Goal: Task Accomplishment & Management: Use online tool/utility

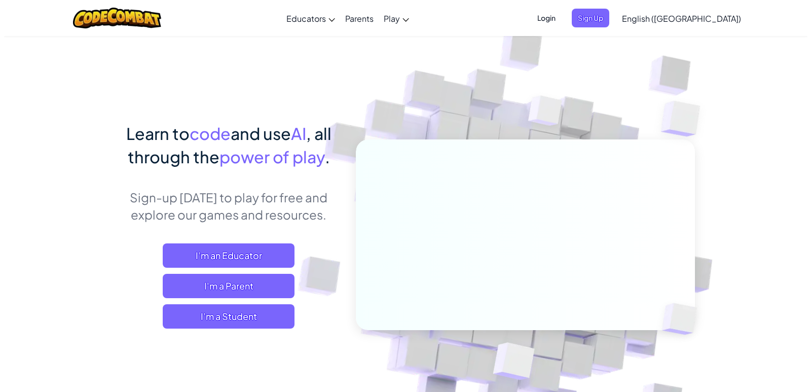
scroll to position [101, 0]
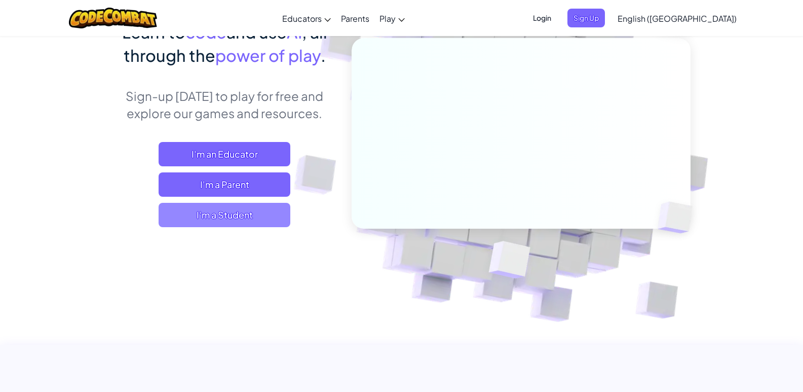
click at [209, 204] on span "I'm a Student" at bounding box center [225, 215] width 132 height 24
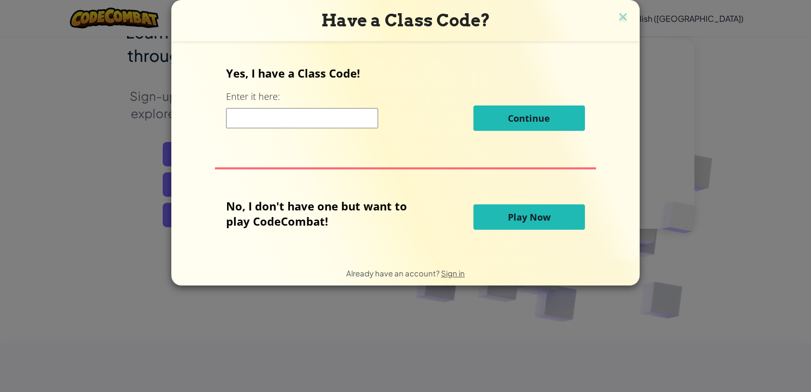
click at [481, 222] on button "Play Now" at bounding box center [528, 216] width 111 height 25
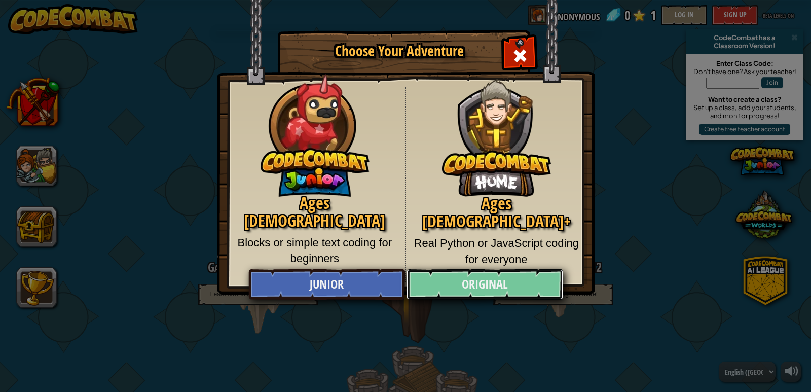
click at [457, 293] on link "Original" at bounding box center [484, 284] width 156 height 30
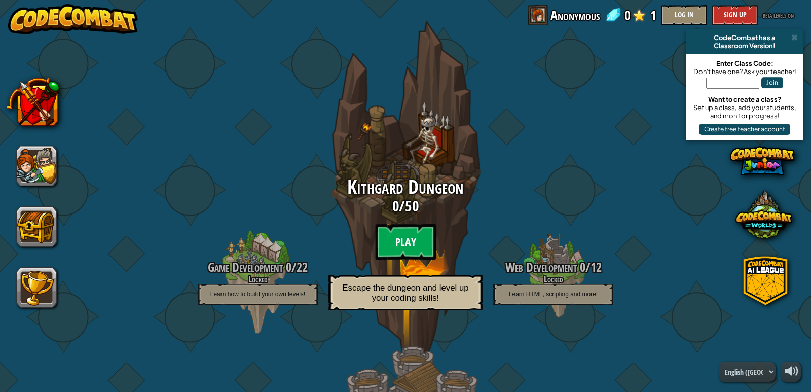
click at [403, 247] on btn "Play" at bounding box center [405, 241] width 61 height 36
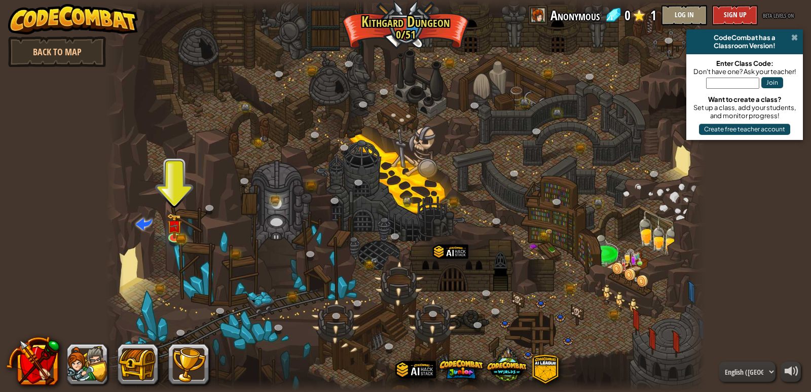
click at [793, 37] on span at bounding box center [794, 37] width 7 height 8
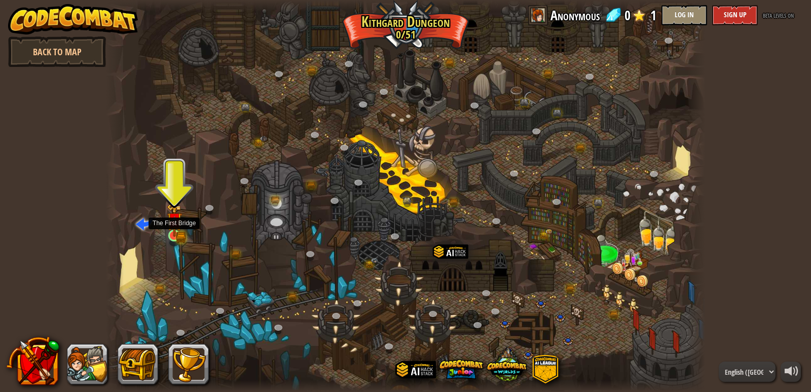
click at [176, 223] on img at bounding box center [174, 220] width 9 height 9
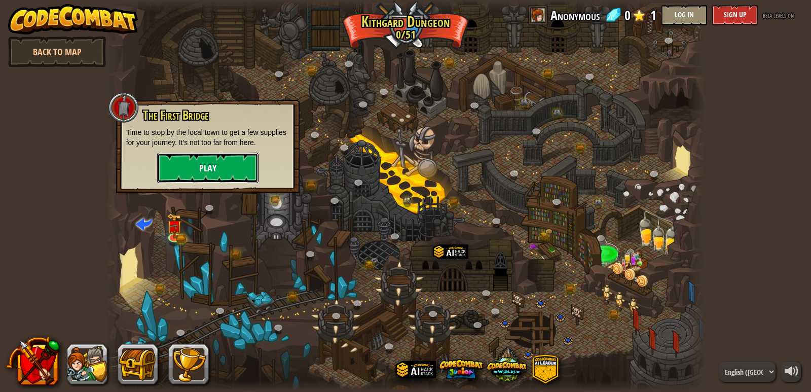
click at [208, 172] on button "Play" at bounding box center [207, 167] width 101 height 30
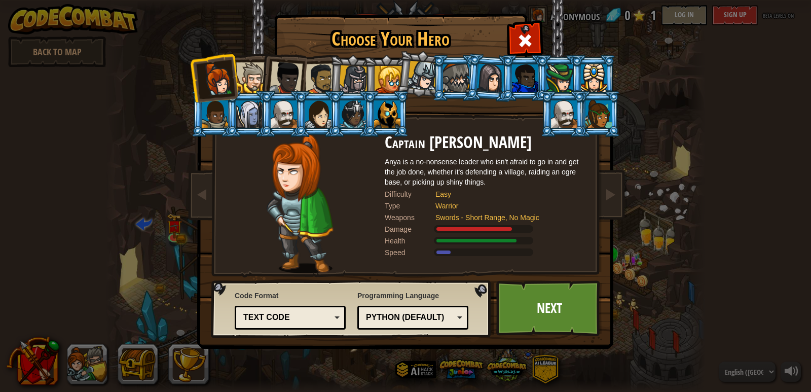
click at [322, 316] on div "Text code" at bounding box center [287, 318] width 88 height 12
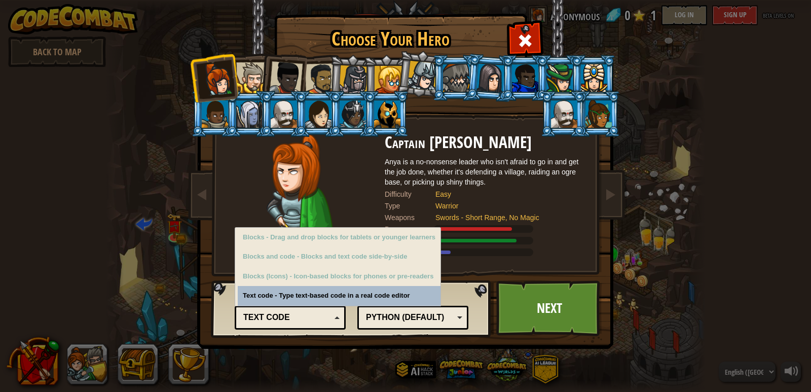
click at [324, 317] on div "Text code" at bounding box center [287, 318] width 88 height 12
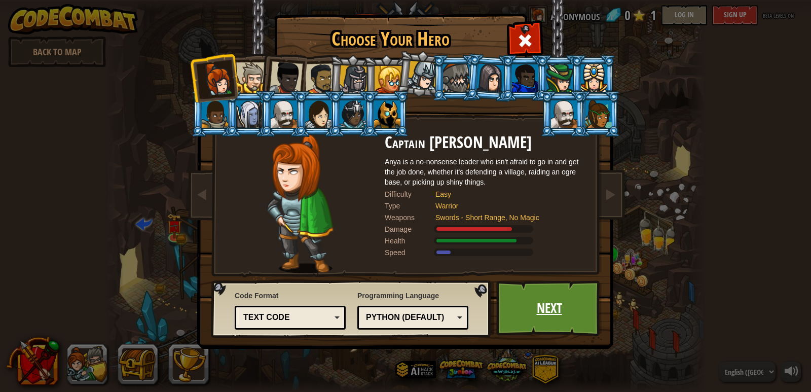
click at [559, 311] on link "Next" at bounding box center [549, 308] width 106 height 56
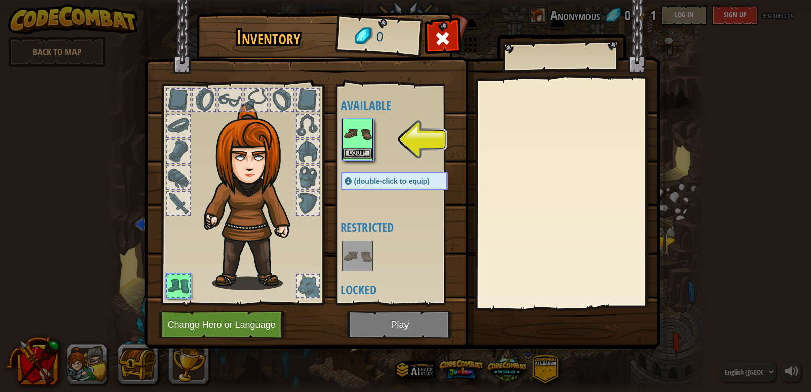
click at [350, 138] on img at bounding box center [357, 134] width 28 height 28
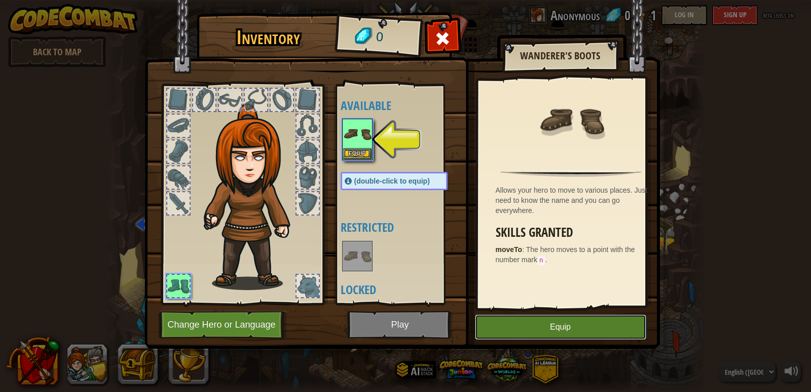
click at [568, 326] on button "Equip" at bounding box center [560, 326] width 171 height 25
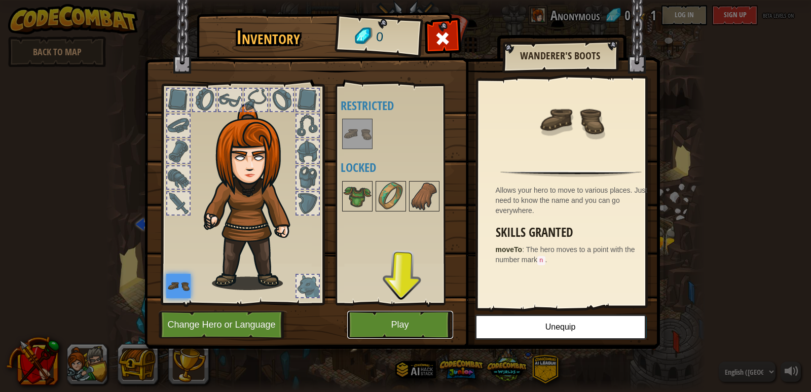
click at [380, 333] on button "Play" at bounding box center [400, 325] width 106 height 28
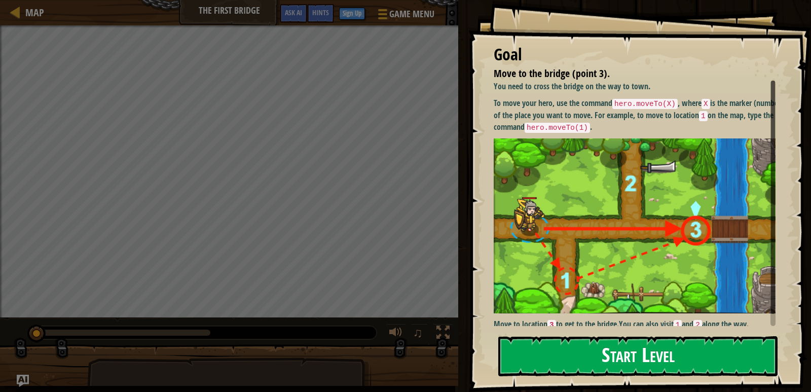
click at [587, 355] on button "Start Level" at bounding box center [637, 356] width 279 height 40
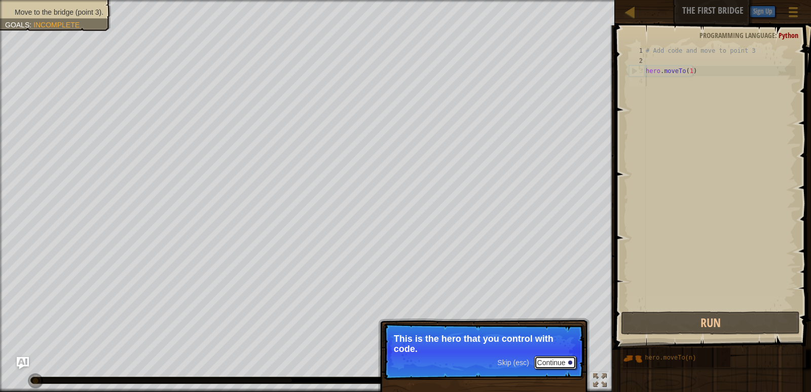
click at [545, 360] on button "Continue" at bounding box center [555, 362] width 42 height 13
click at [553, 357] on button "Continue" at bounding box center [555, 363] width 42 height 13
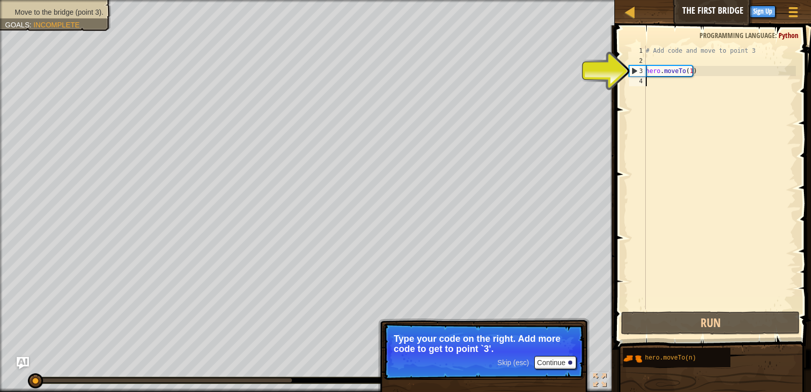
click at [720, 78] on div "# Add code and move to point 3 hero . moveTo ( 1 )" at bounding box center [719, 188] width 152 height 284
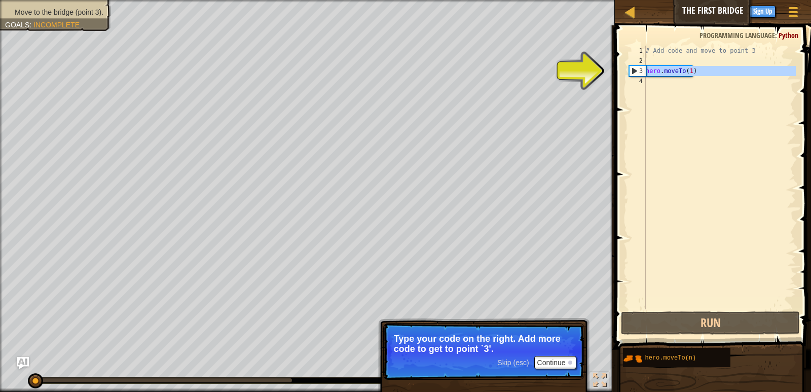
click at [635, 70] on div "3" at bounding box center [637, 71] width 16 height 10
type textarea "hero.moveTo(1)"
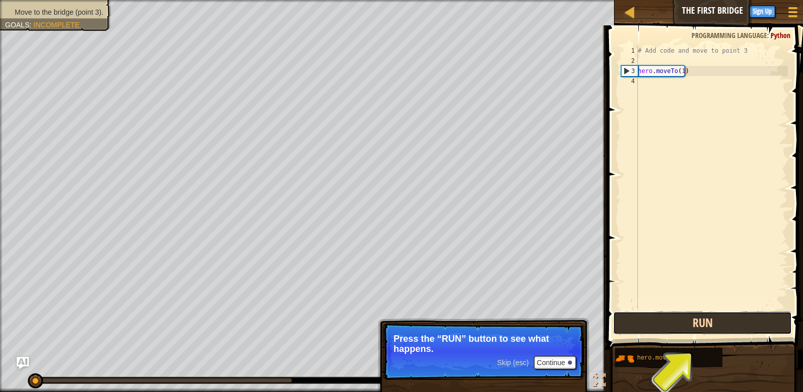
click at [672, 315] on button "Run" at bounding box center [702, 322] width 178 height 23
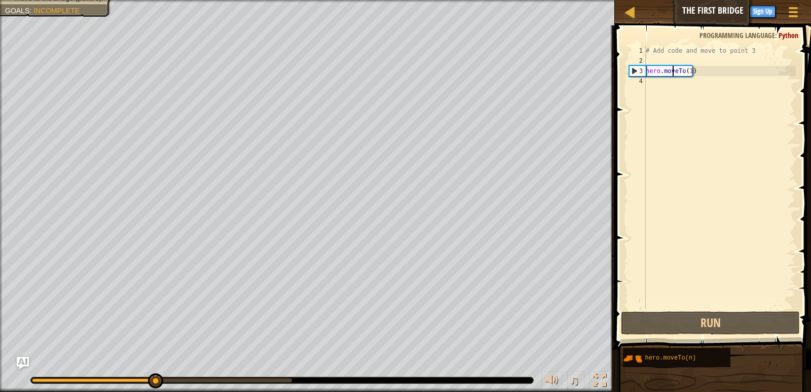
click at [670, 73] on div "# Add code and move to point 3 hero . moveTo ( 1 )" at bounding box center [719, 188] width 152 height 284
click at [670, 74] on div "# Add code and move to point 3 hero . moveTo ( 1 )" at bounding box center [719, 188] width 152 height 284
click at [674, 79] on div "# Add code and move to point 3 hero . moveTo ( 1 )" at bounding box center [719, 188] width 152 height 284
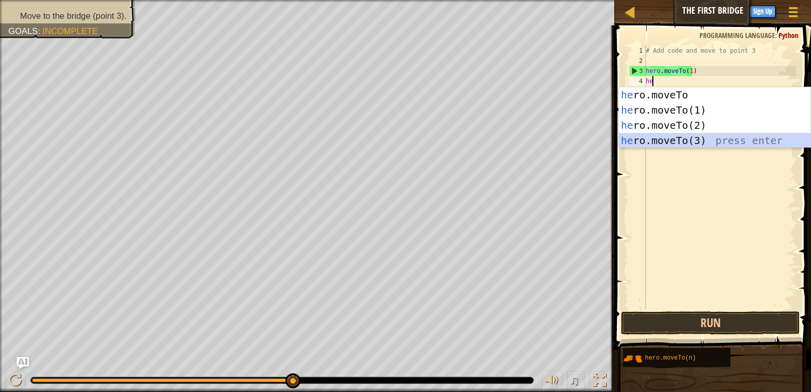
click at [678, 136] on div "he ro.moveTo press enter he ro.moveTo(1) press enter he ro.moveTo(2) press ente…" at bounding box center [714, 132] width 191 height 91
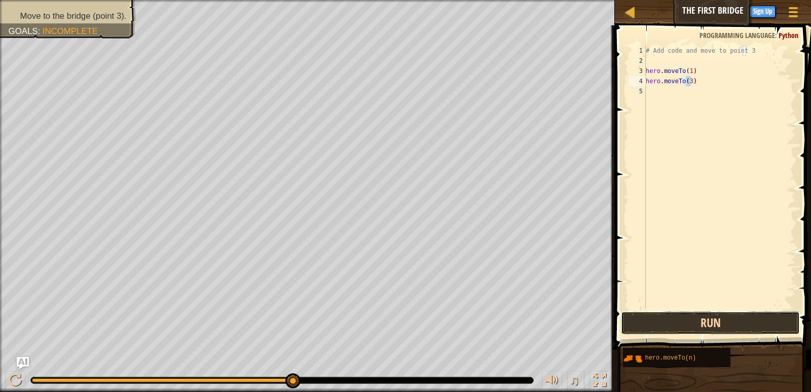
click at [732, 322] on button "Run" at bounding box center [710, 322] width 178 height 23
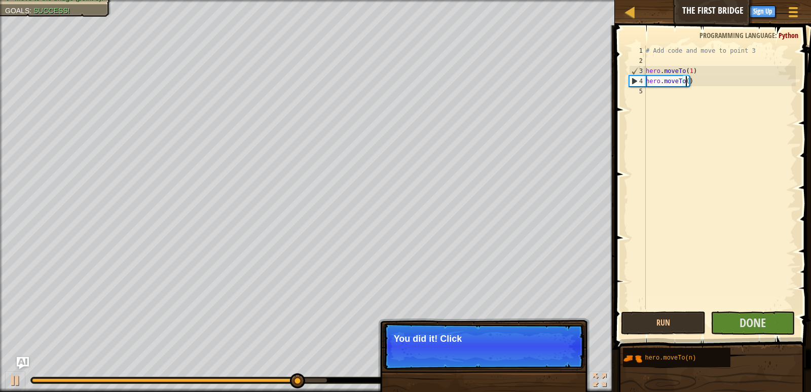
scroll to position [5, 3]
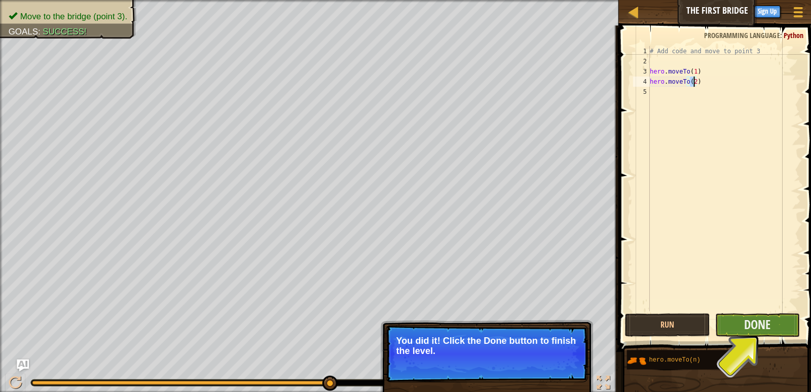
type textarea "hero.moveTo(2)"
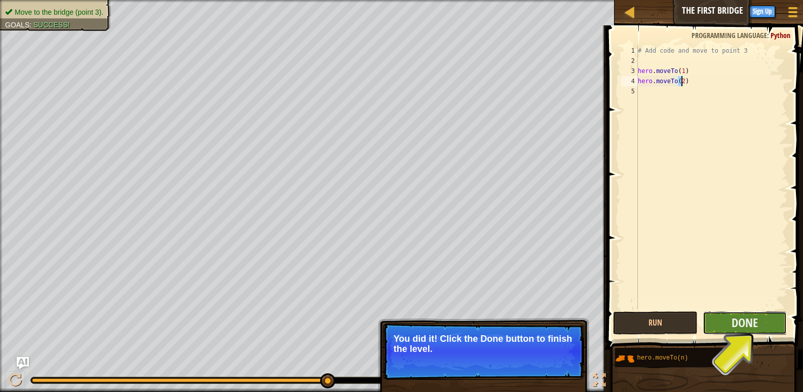
click at [729, 325] on button "Done" at bounding box center [745, 322] width 84 height 23
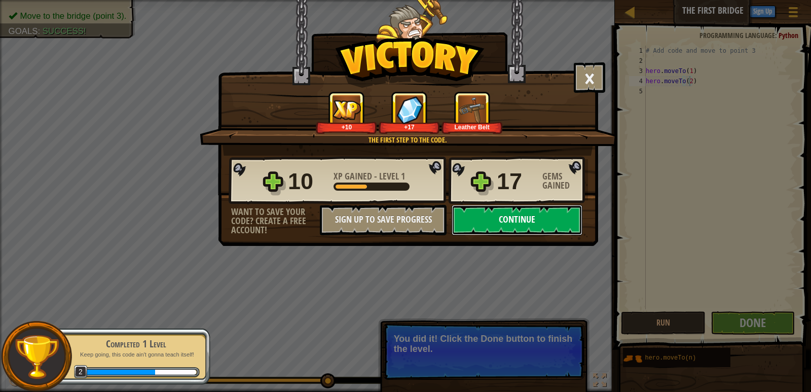
click at [500, 215] on button "Continue" at bounding box center [516, 220] width 131 height 30
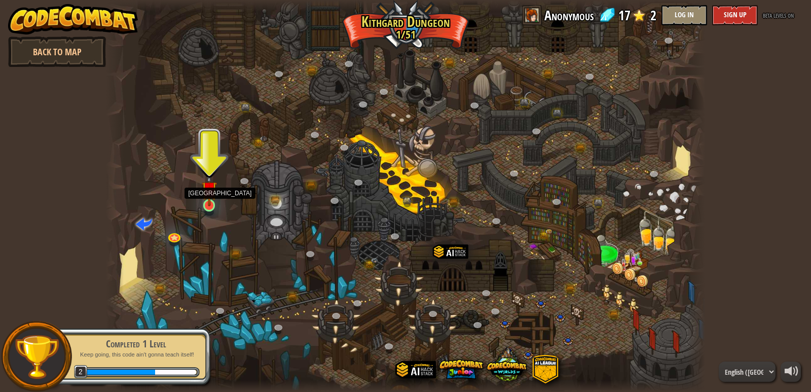
click at [206, 195] on img at bounding box center [209, 188] width 15 height 35
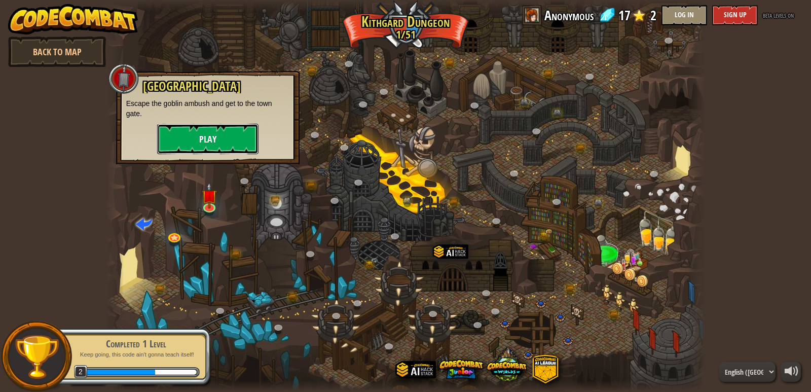
click at [212, 132] on button "Play" at bounding box center [207, 139] width 101 height 30
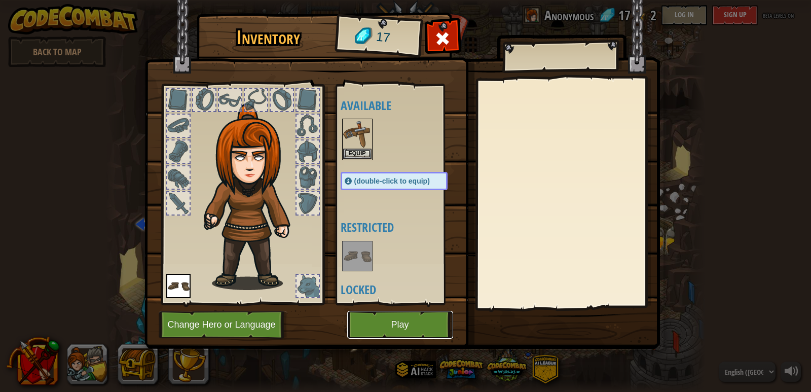
click at [374, 323] on button "Play" at bounding box center [400, 325] width 106 height 28
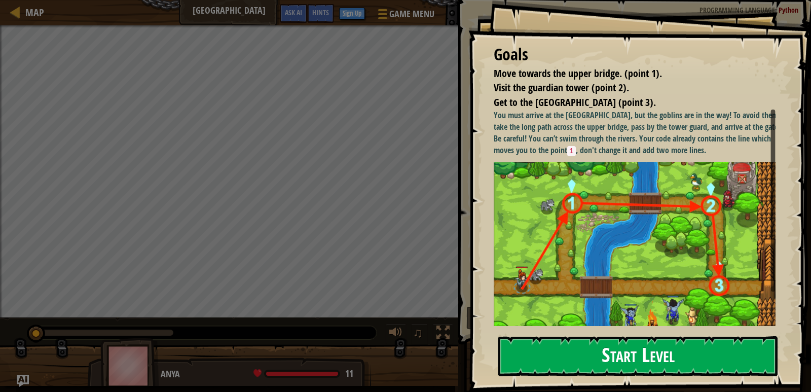
click at [566, 347] on button "Start Level" at bounding box center [637, 356] width 279 height 40
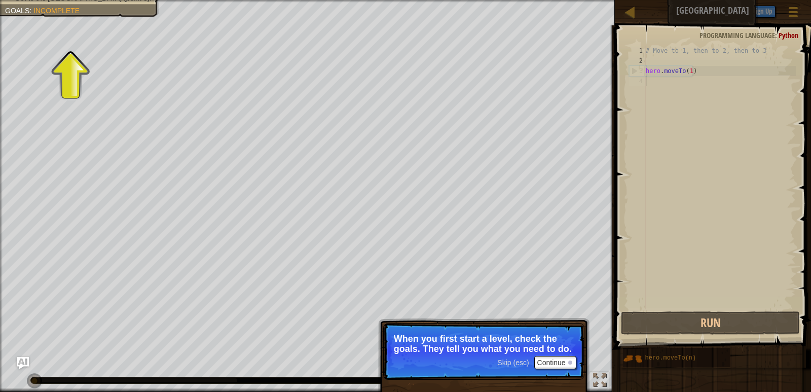
click at [663, 88] on div "# Move to 1, then to 2, then to 3 hero . moveTo ( 1 )" at bounding box center [719, 188] width 152 height 284
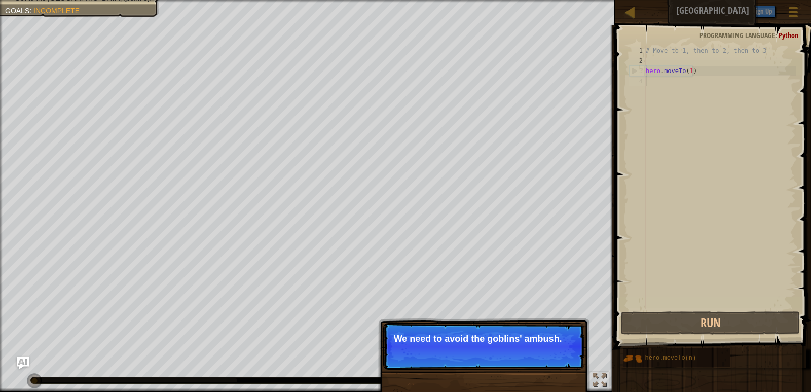
click at [528, 351] on span "Skip (esc)" at bounding box center [512, 352] width 31 height 8
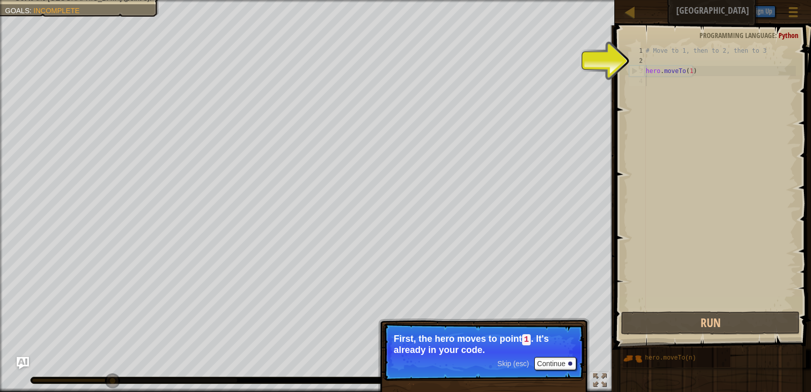
click at [508, 360] on span "Skip (esc)" at bounding box center [512, 363] width 31 height 8
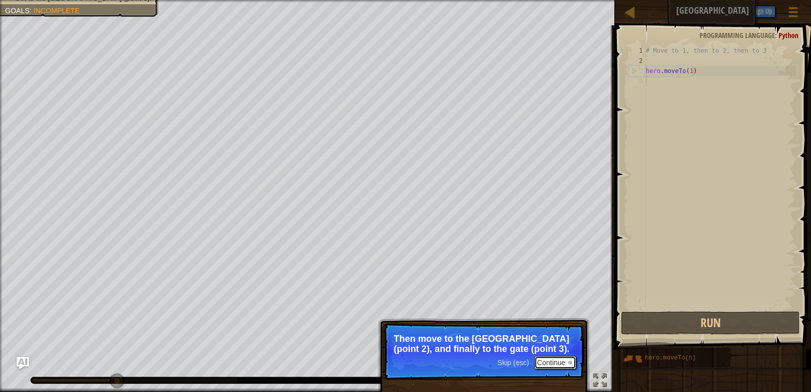
click at [561, 360] on button "Continue" at bounding box center [555, 362] width 42 height 13
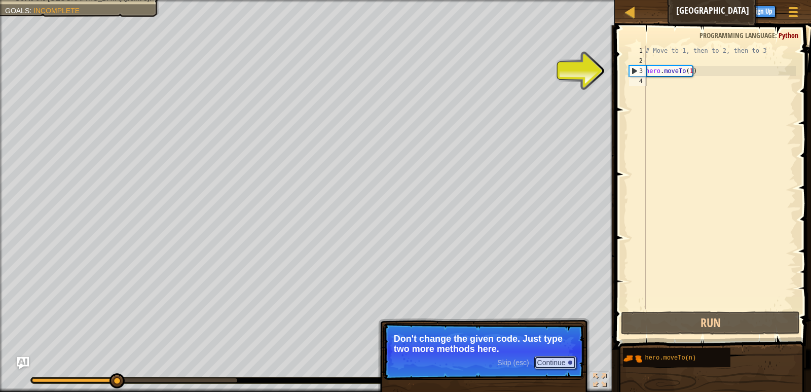
click at [553, 365] on button "Continue" at bounding box center [555, 362] width 42 height 13
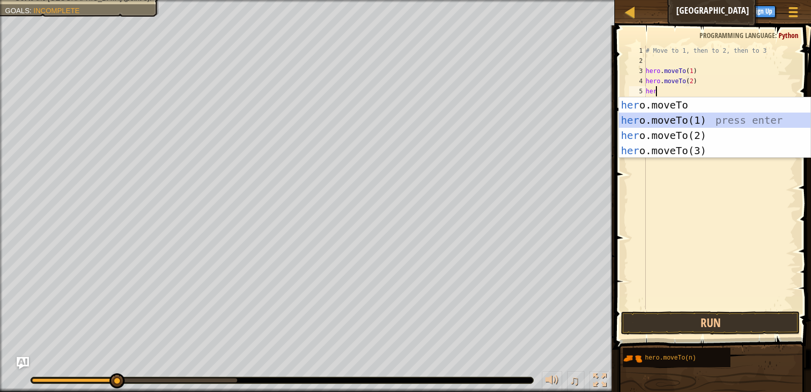
scroll to position [5, 1]
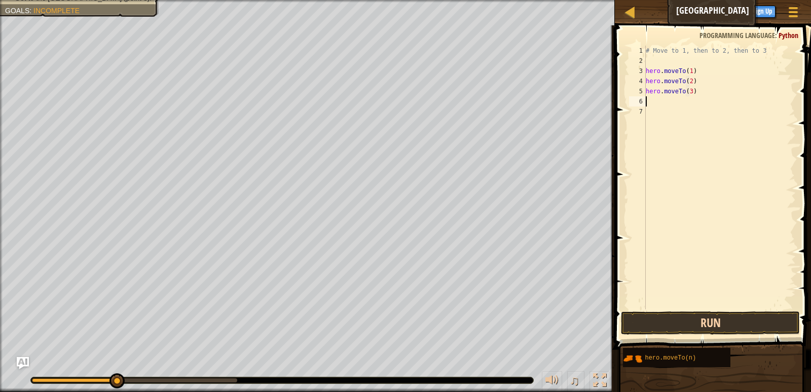
type textarea "hero.moveTo(3)"
click at [733, 325] on button "Run" at bounding box center [710, 322] width 178 height 23
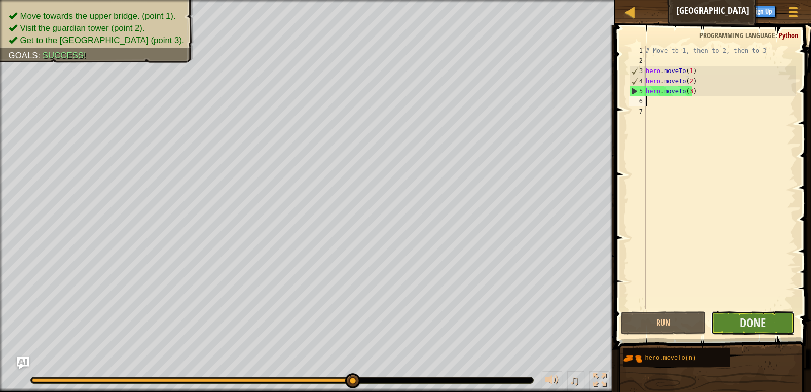
click at [767, 315] on button "Done" at bounding box center [752, 322] width 84 height 23
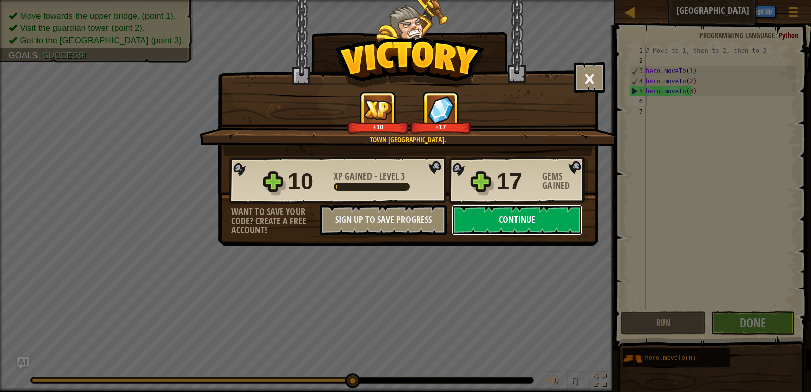
click at [497, 220] on button "Continue" at bounding box center [516, 220] width 131 height 30
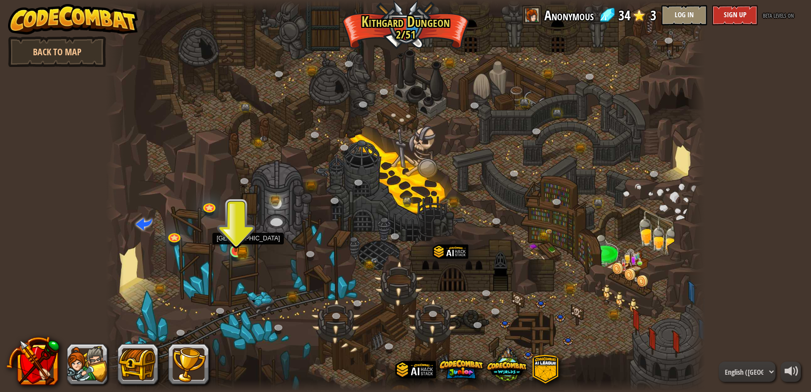
click at [238, 240] on img at bounding box center [236, 235] width 9 height 9
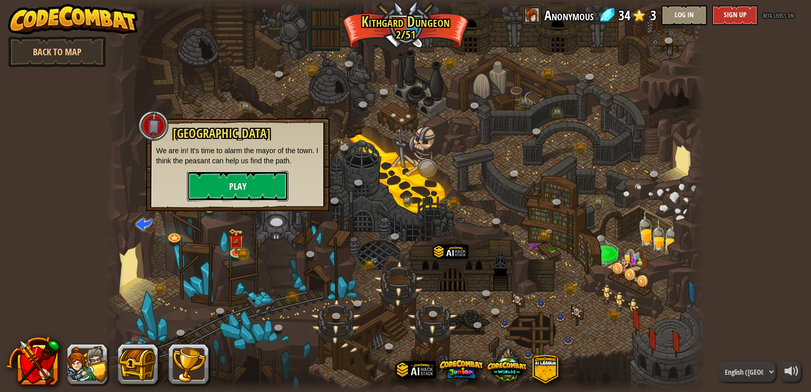
click at [254, 184] on button "Play" at bounding box center [237, 186] width 101 height 30
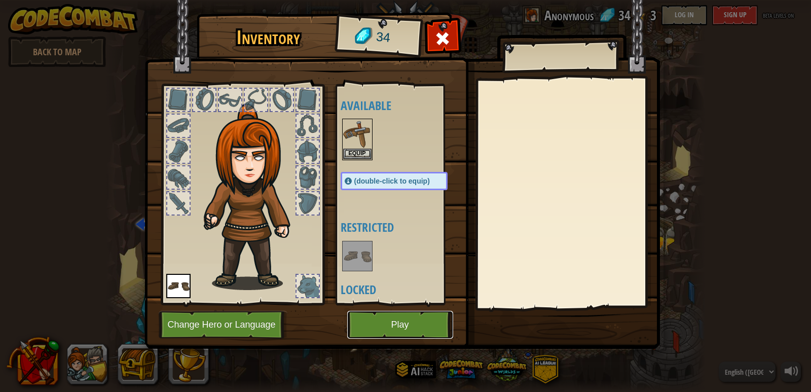
click at [404, 328] on button "Play" at bounding box center [400, 325] width 106 height 28
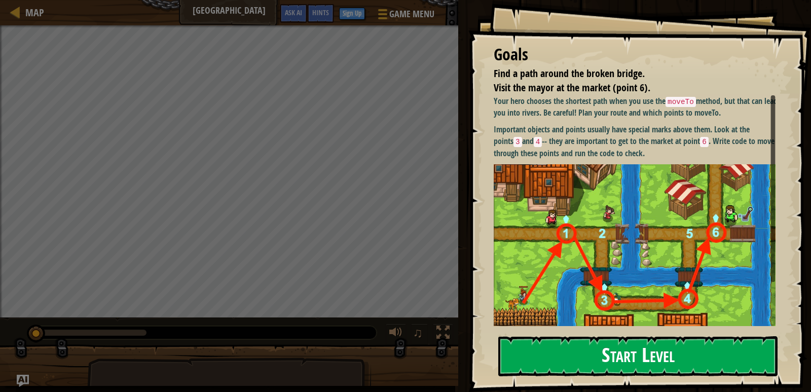
click at [579, 342] on button "Start Level" at bounding box center [637, 356] width 279 height 40
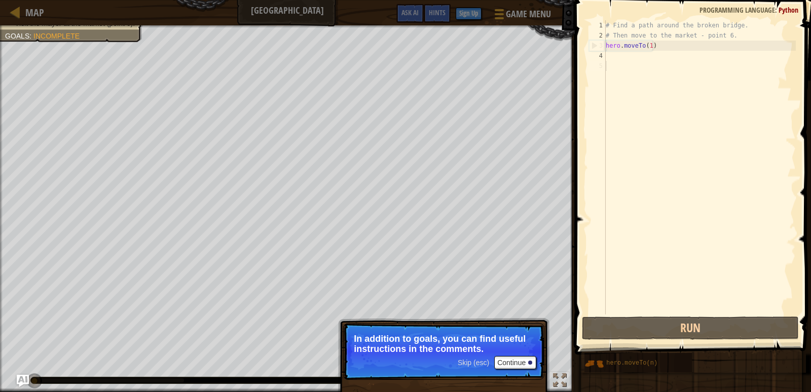
click at [474, 365] on span "Skip (esc)" at bounding box center [472, 362] width 31 height 8
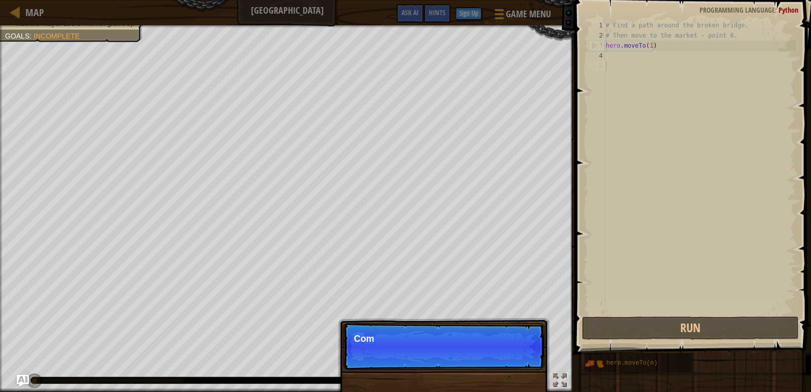
click at [474, 361] on p "Skip (esc) Continue Com" at bounding box center [443, 346] width 201 height 47
click at [474, 361] on p "Skip (esc) Continue Comments are not" at bounding box center [443, 346] width 201 height 47
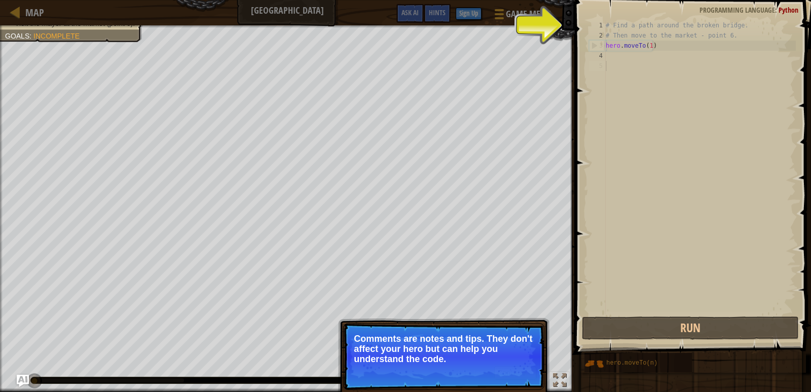
click at [459, 373] on span "Skip (esc)" at bounding box center [472, 372] width 31 height 8
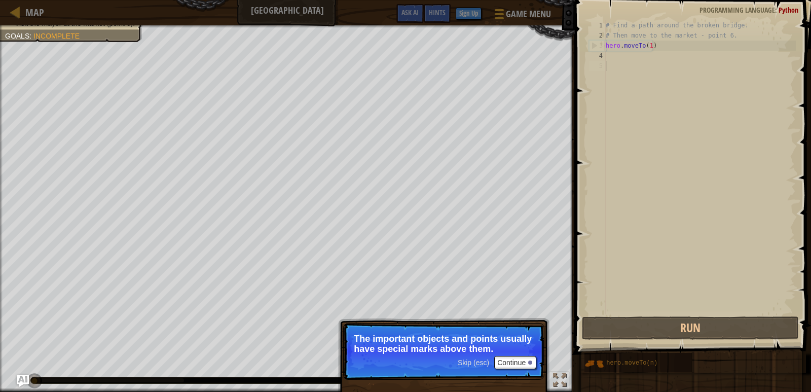
click at [480, 361] on span "Skip (esc)" at bounding box center [472, 362] width 31 height 8
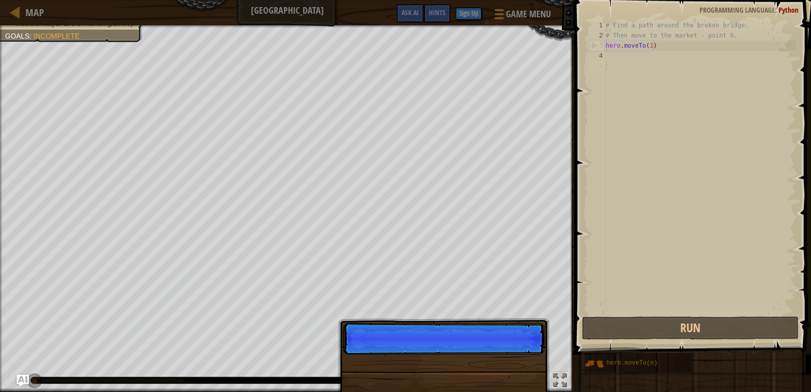
click at [479, 354] on p "Skip (esc) Continue" at bounding box center [443, 338] width 201 height 31
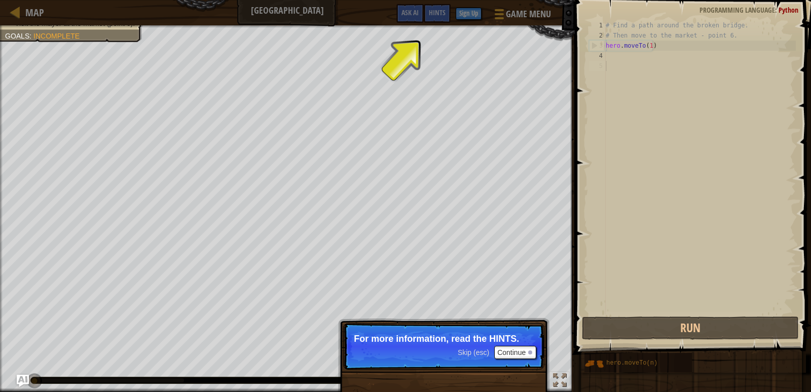
click at [471, 352] on span "Skip (esc)" at bounding box center [472, 352] width 31 height 8
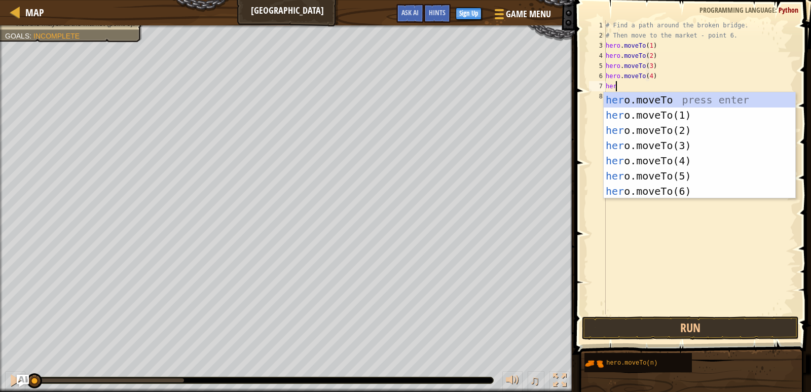
scroll to position [5, 1]
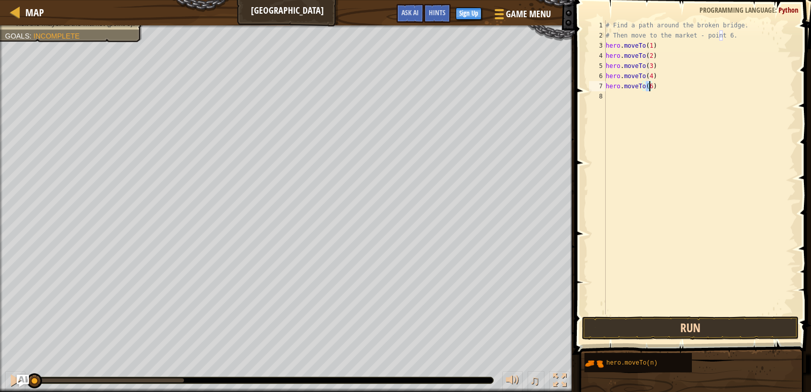
type textarea "hero.moveTo(6)"
click at [647, 319] on button "Run" at bounding box center [690, 327] width 217 height 23
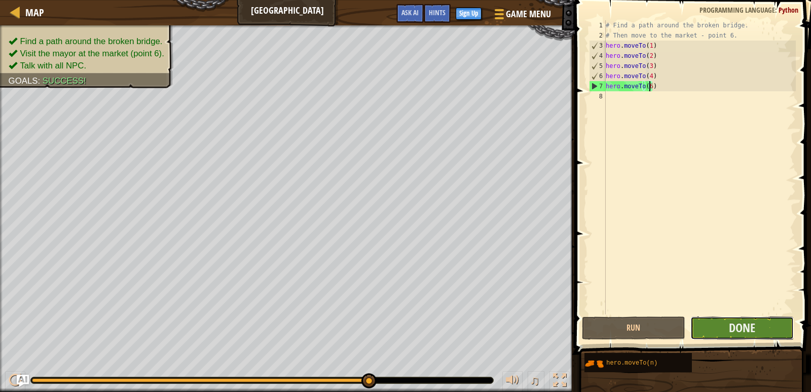
click at [705, 331] on button "Done" at bounding box center [741, 327] width 103 height 23
